Goal: Information Seeking & Learning: Find specific fact

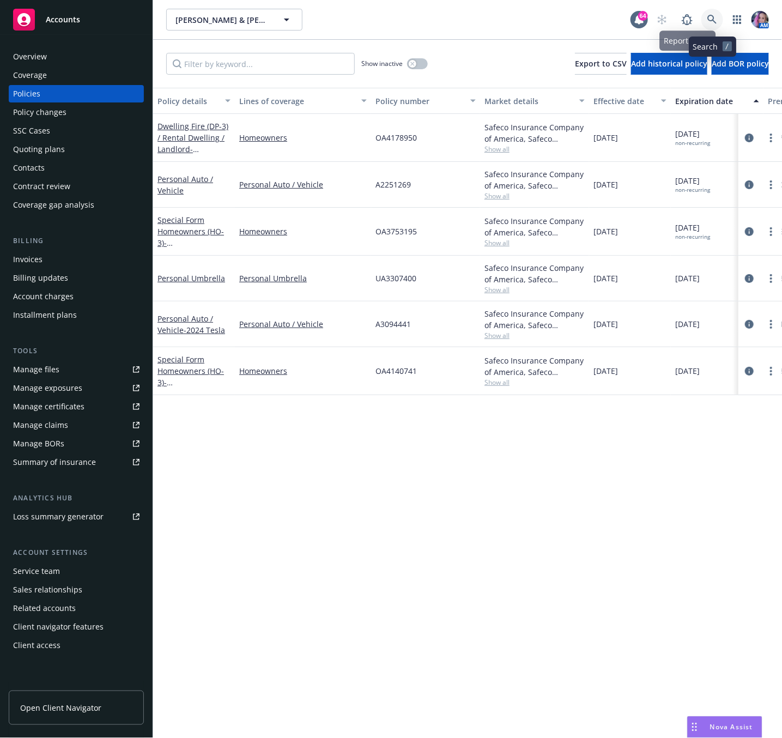
click at [709, 18] on icon at bounding box center [712, 19] width 9 height 9
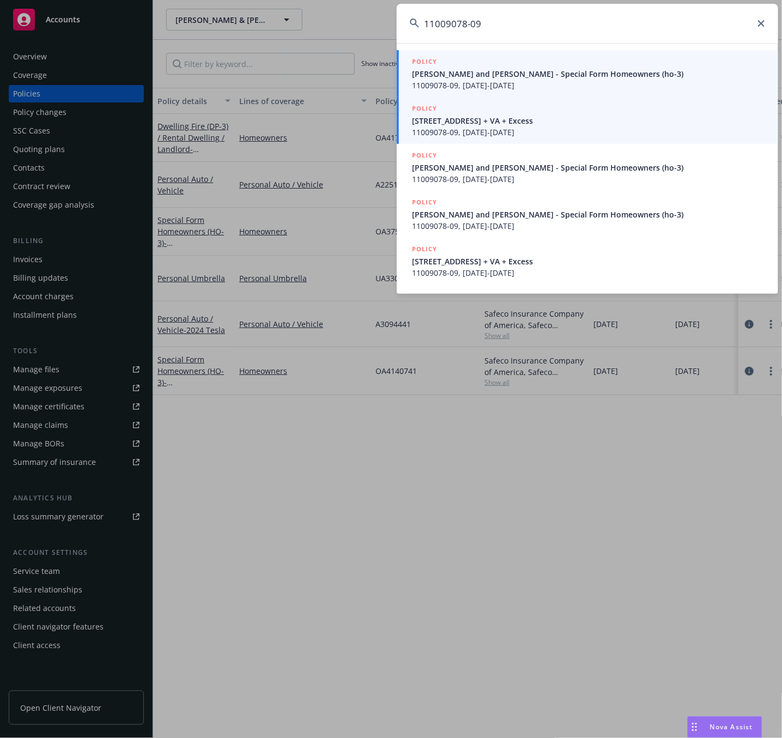
type input "11009078-09"
click at [458, 123] on span "[STREET_ADDRESS] + VA + Excess" at bounding box center [588, 120] width 353 height 11
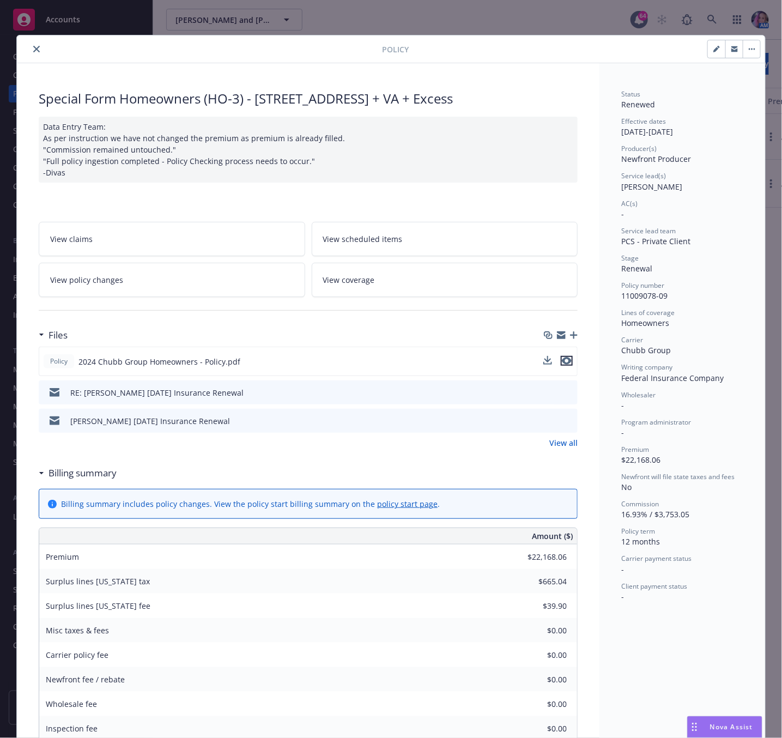
click at [566, 362] on button "preview file" at bounding box center [567, 361] width 12 height 10
click at [563, 356] on div "Policy 2024 Chubb Group Homeowners - Policy.pdf" at bounding box center [308, 361] width 539 height 29
click at [562, 361] on icon "preview file" at bounding box center [567, 361] width 10 height 8
click at [33, 46] on icon "close" at bounding box center [36, 49] width 7 height 7
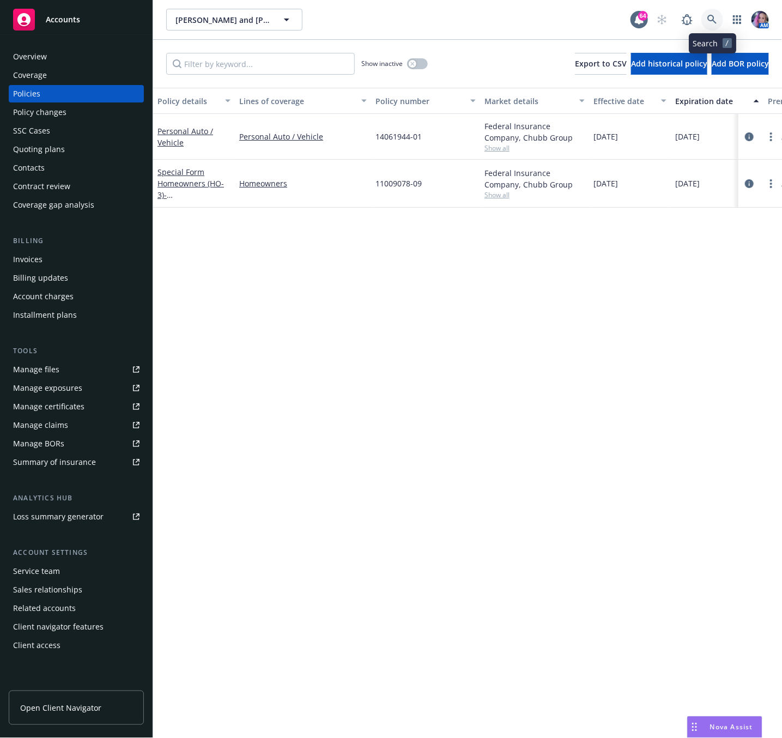
click at [706, 19] on link at bounding box center [713, 20] width 22 height 22
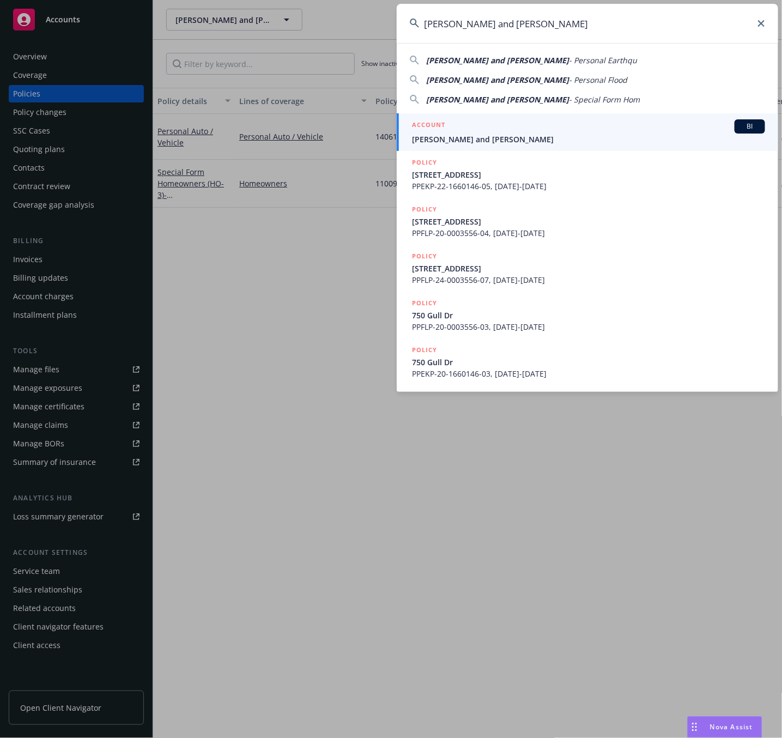
type input "[PERSON_NAME] and [PERSON_NAME]"
click at [478, 128] on div "ACCOUNT BI" at bounding box center [588, 126] width 353 height 14
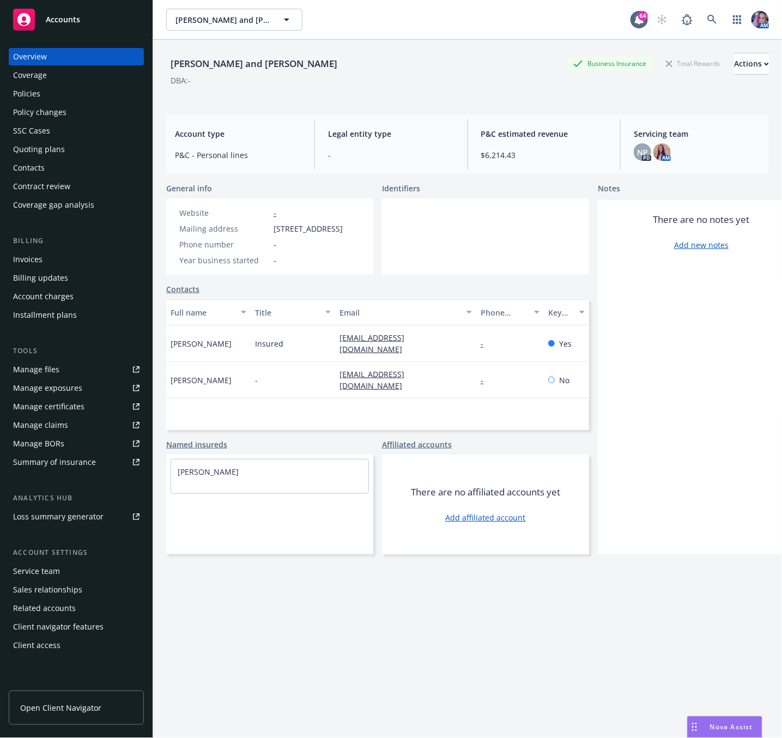
click at [43, 92] on div "Policies" at bounding box center [76, 93] width 126 height 17
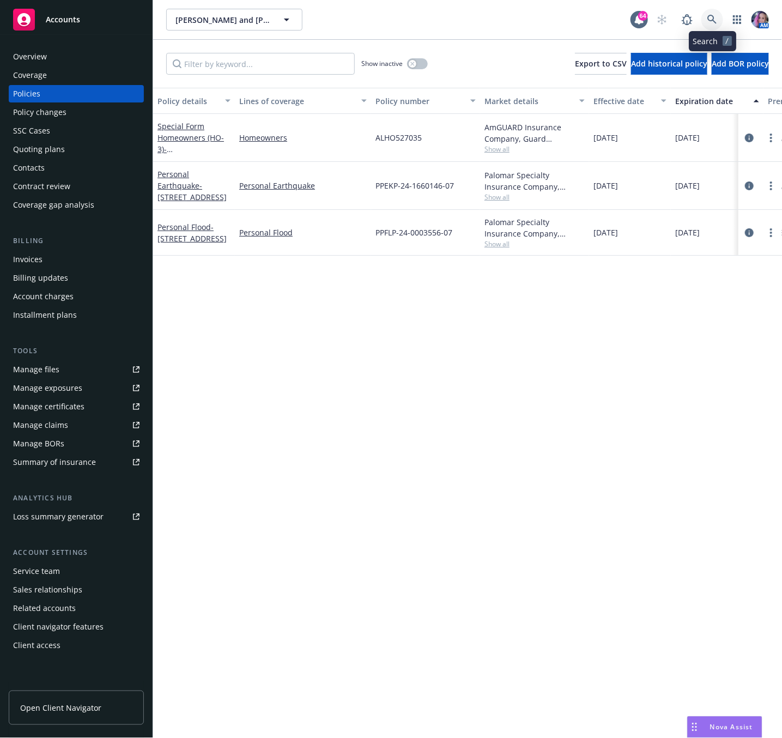
click at [712, 16] on icon at bounding box center [713, 20] width 10 height 10
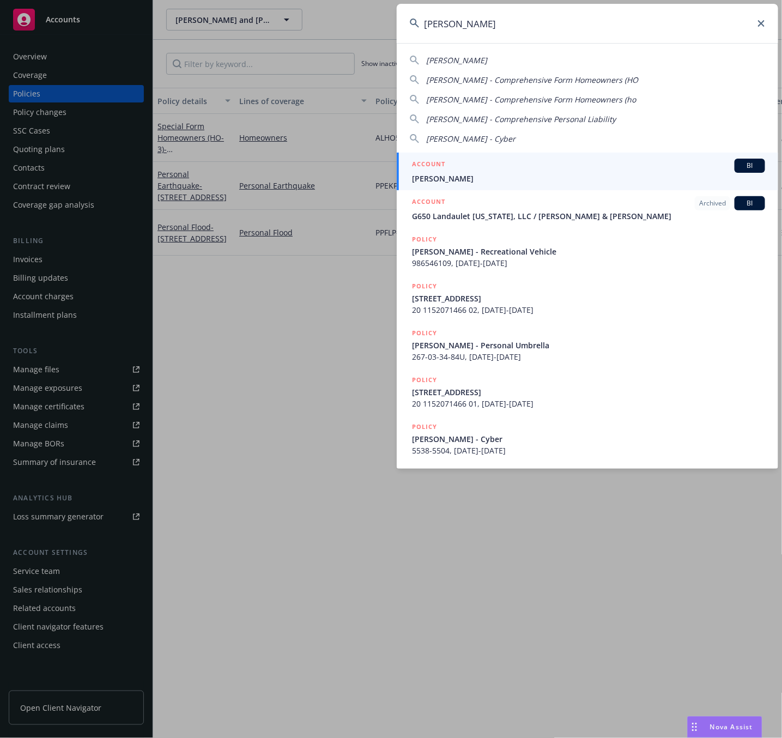
type input "[PERSON_NAME]"
click at [444, 165] on h5 "ACCOUNT" at bounding box center [428, 165] width 33 height 13
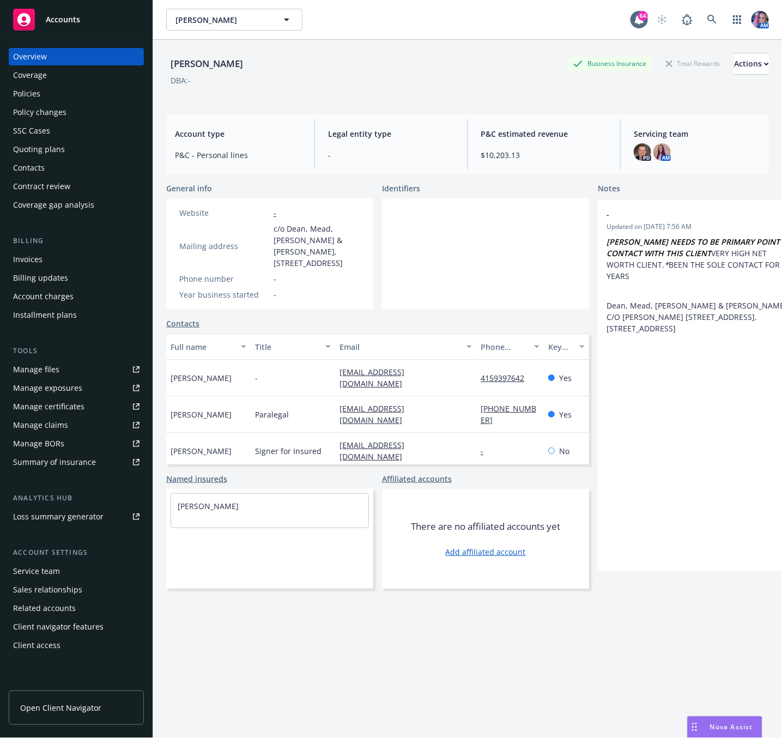
click at [54, 95] on div "Policies" at bounding box center [76, 93] width 126 height 17
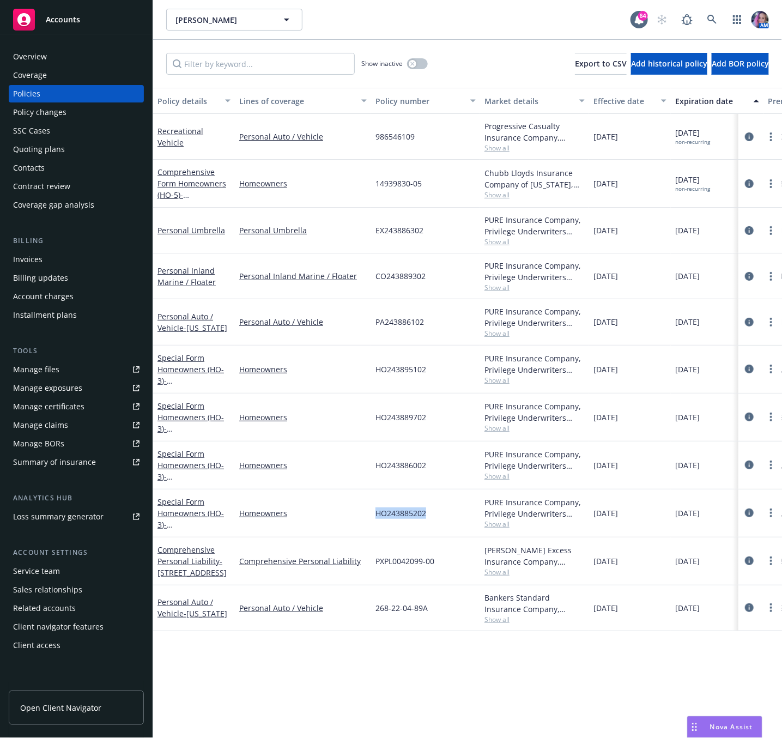
drag, startPoint x: 374, startPoint y: 516, endPoint x: 438, endPoint y: 517, distance: 63.8
click at [438, 517] on div "HO243885202" at bounding box center [425, 513] width 109 height 48
copy span "HO243885202"
drag, startPoint x: 377, startPoint y: 422, endPoint x: 427, endPoint y: 420, distance: 50.7
click at [427, 420] on div "HO243889702" at bounding box center [425, 418] width 109 height 48
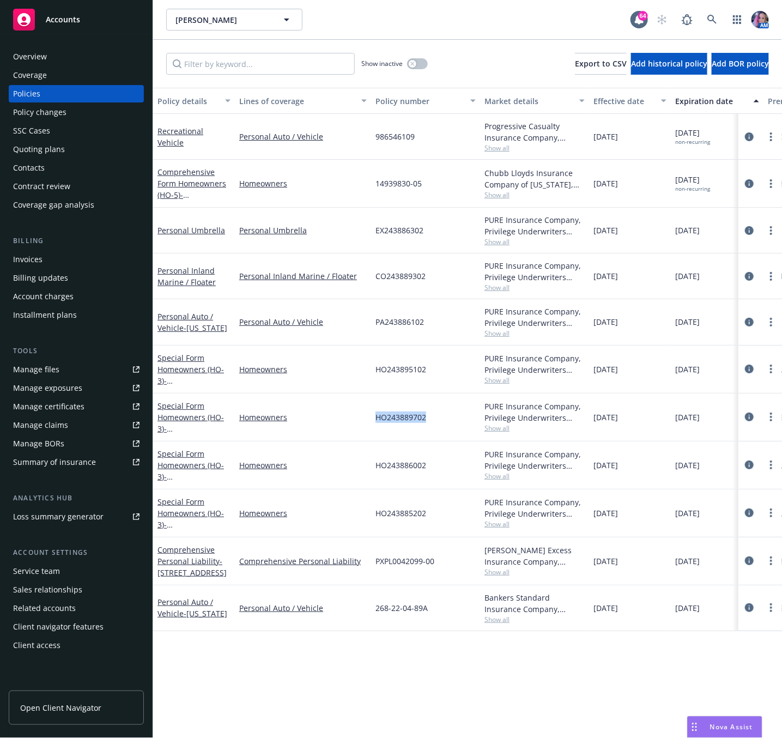
copy span "HO243889702"
click at [33, 56] on div "Overview" at bounding box center [30, 56] width 34 height 17
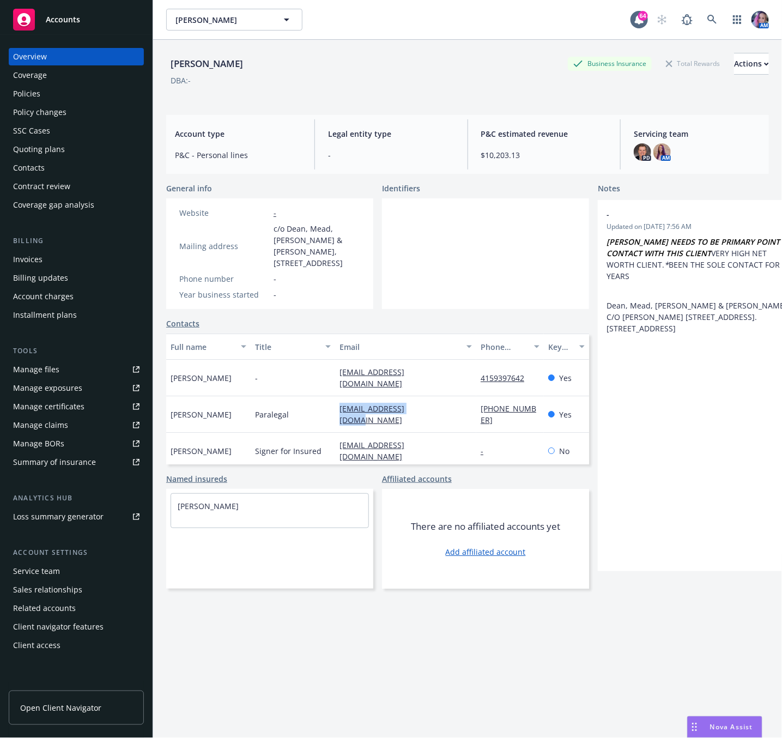
drag, startPoint x: 336, startPoint y: 403, endPoint x: 431, endPoint y: 410, distance: 95.1
click at [431, 410] on div "[EMAIL_ADDRESS][DOMAIN_NAME]" at bounding box center [405, 414] width 141 height 37
copy link "[EMAIL_ADDRESS][DOMAIN_NAME]"
click at [40, 96] on div "Policies" at bounding box center [76, 93] width 126 height 17
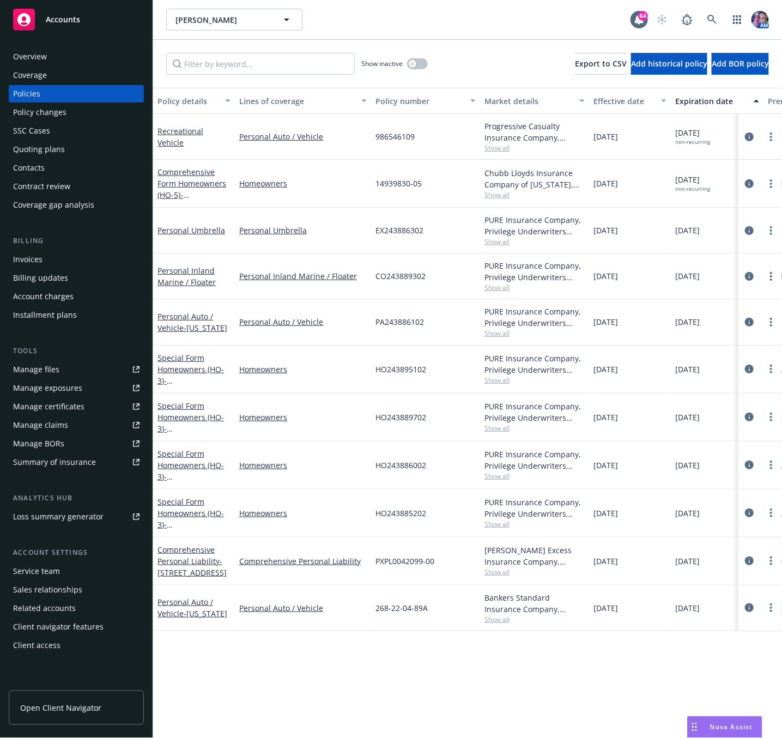
click at [380, 233] on span "EX243886302" at bounding box center [400, 230] width 48 height 11
click at [379, 233] on span "EX243886302" at bounding box center [400, 230] width 48 height 11
copy span "EX243886302"
click at [206, 530] on span "- [STREET_ADDRESS]" at bounding box center [192, 530] width 69 height 22
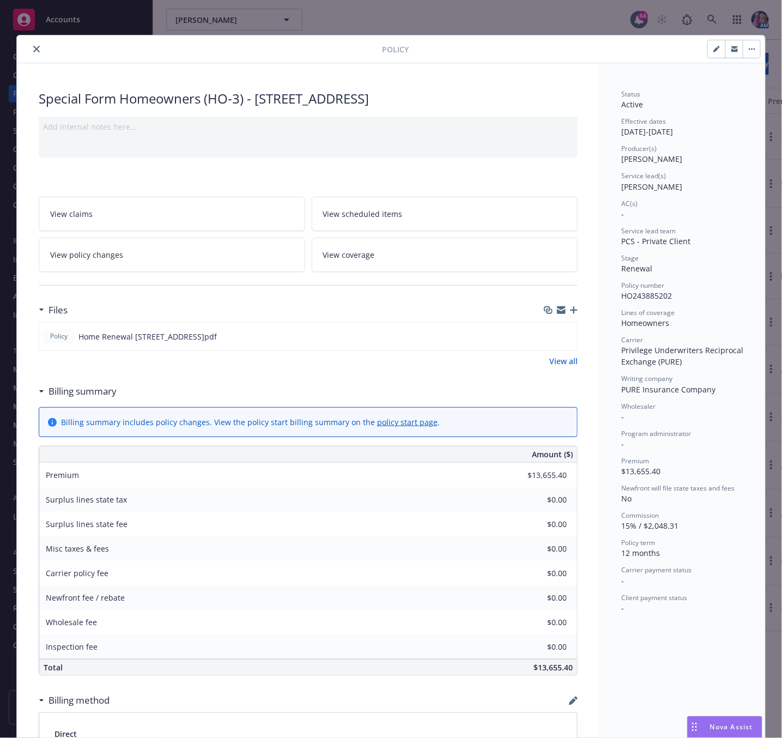
drag, startPoint x: 251, startPoint y: 100, endPoint x: 471, endPoint y: 100, distance: 220.2
click at [471, 100] on div "Special Form Homeowners (HO-3) - [STREET_ADDRESS]" at bounding box center [308, 98] width 539 height 19
copy div "[STREET_ADDRESS]"
click at [33, 49] on icon "close" at bounding box center [36, 49] width 7 height 7
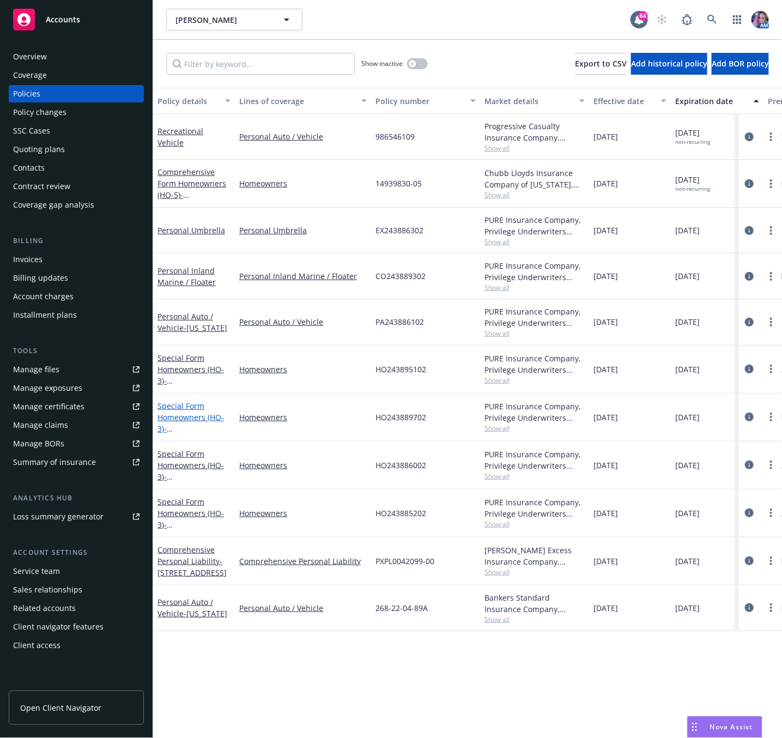
click at [195, 411] on link "Special Form Homeowners (HO-3) - [STREET_ADDRESS][PERSON_NAME]" at bounding box center [192, 429] width 69 height 56
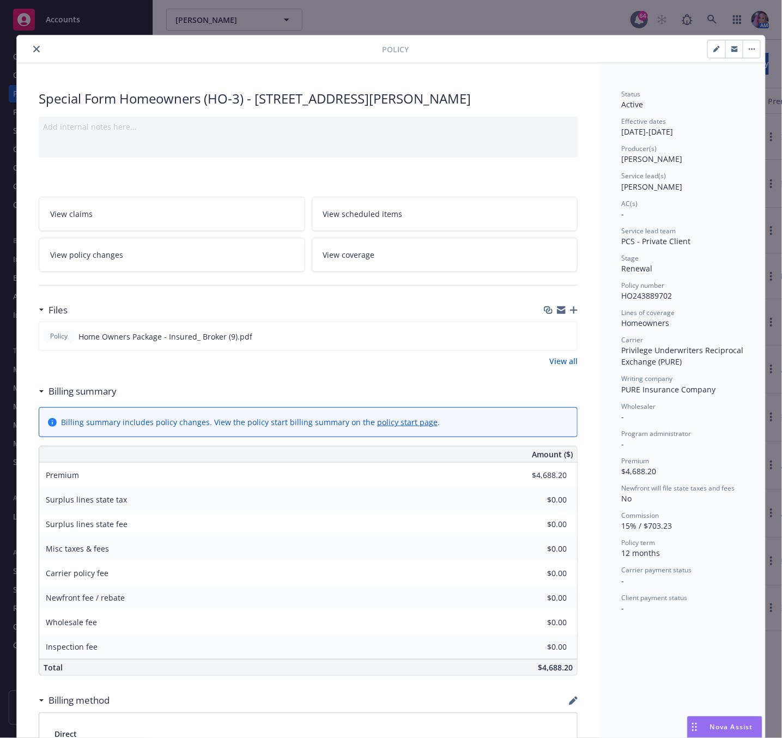
drag, startPoint x: 251, startPoint y: 95, endPoint x: 463, endPoint y: 102, distance: 212.7
click at [463, 102] on div "Special Form Homeowners (HO-3) - [STREET_ADDRESS][PERSON_NAME]" at bounding box center [308, 98] width 539 height 19
copy div "[STREET_ADDRESS][PERSON_NAME]"
